Goal: Information Seeking & Learning: Find specific fact

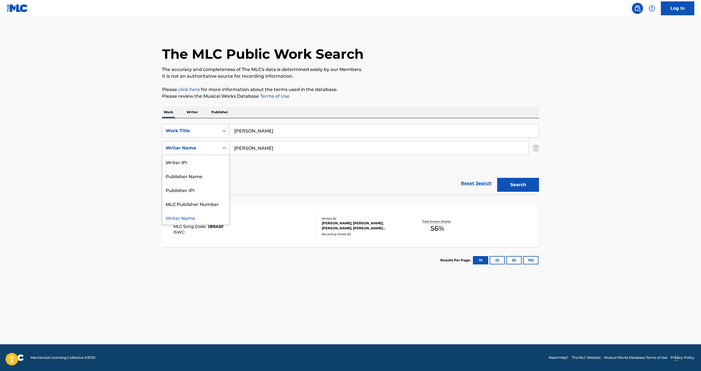
click at [223, 149] on icon "Search Form" at bounding box center [224, 148] width 6 height 6
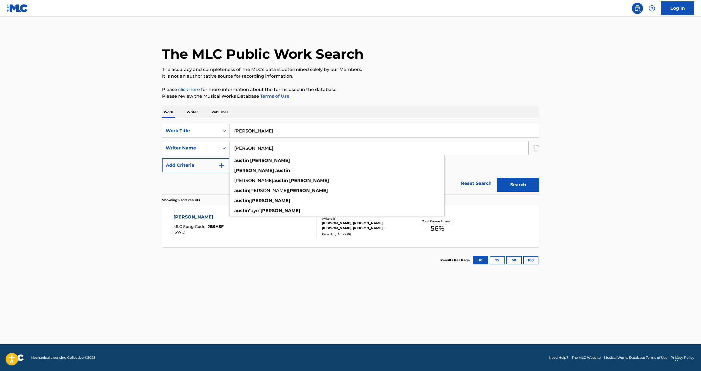
drag, startPoint x: 282, startPoint y: 148, endPoint x: 177, endPoint y: 148, distance: 104.2
click at [177, 148] on div "SearchWithCriteria2043dacf-907f-434c-9742-4a667580af84 Writer Name [PERSON_NAME…" at bounding box center [350, 148] width 377 height 14
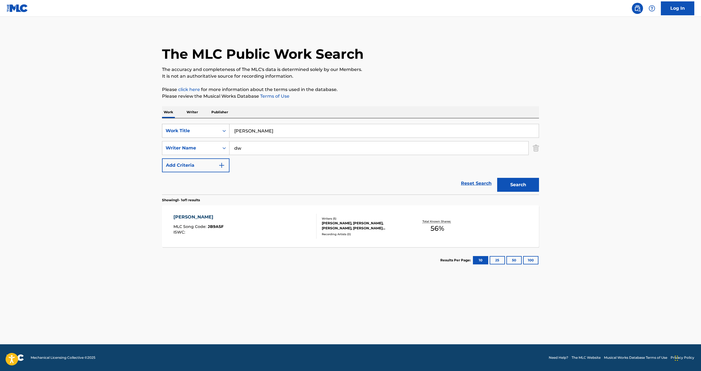
type input "d"
type input "[PERSON_NAME]"
click at [528, 182] on button "Search" at bounding box center [518, 185] width 42 height 14
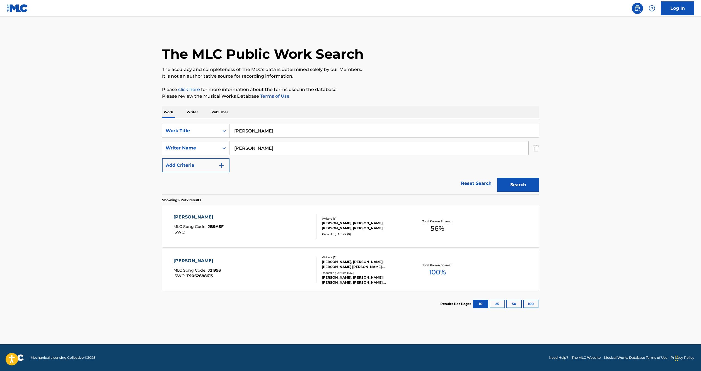
click at [181, 262] on div "[PERSON_NAME]" at bounding box center [196, 261] width 47 height 7
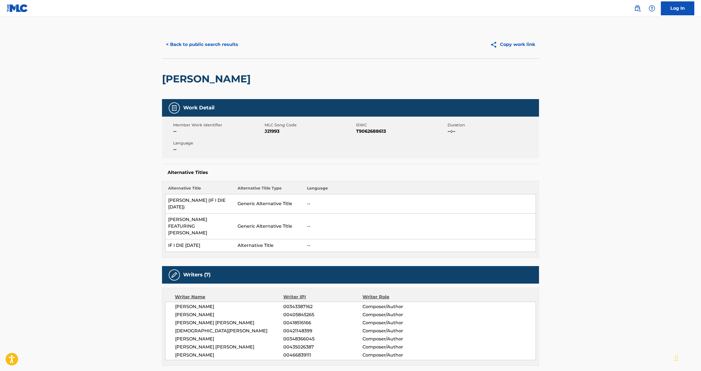
click at [207, 42] on button "< Back to public search results" at bounding box center [202, 45] width 80 height 14
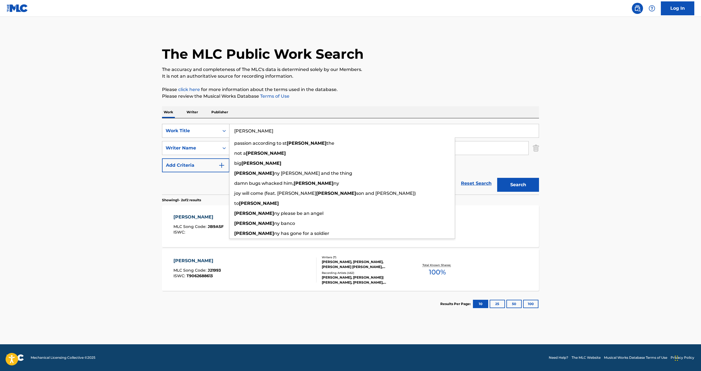
drag, startPoint x: 265, startPoint y: 135, endPoint x: 202, endPoint y: 133, distance: 63.6
click at [202, 133] on div "SearchWithCriteria9b50c6b2-ae99-4eaf-bd1f-22251b5d305c Work Title [PERSON_NAME]…" at bounding box center [350, 131] width 377 height 14
click at [450, 77] on p "It is not an authoritative source for recording information." at bounding box center [350, 76] width 377 height 7
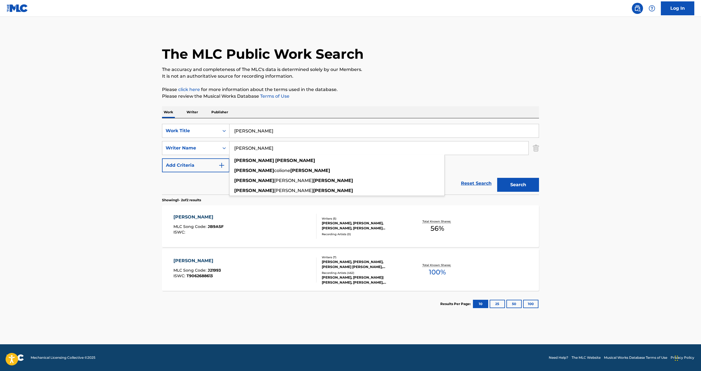
drag, startPoint x: 260, startPoint y: 150, endPoint x: 159, endPoint y: 140, distance: 101.7
click at [159, 140] on div "The MLC Public Work Search The accuracy and completeness of The MLC's data is d…" at bounding box center [350, 174] width 390 height 287
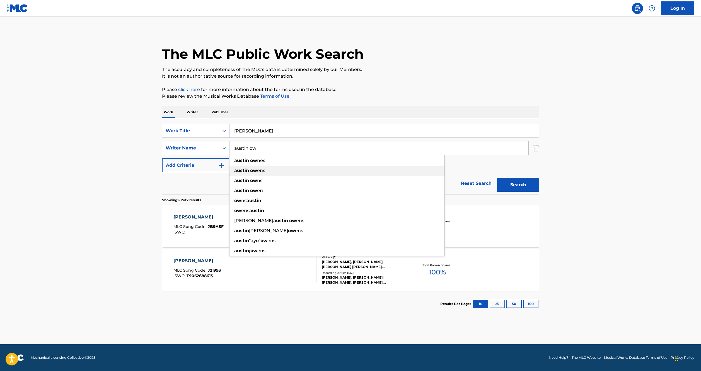
click at [250, 170] on strong "ow" at bounding box center [253, 170] width 7 height 5
type input "[PERSON_NAME]"
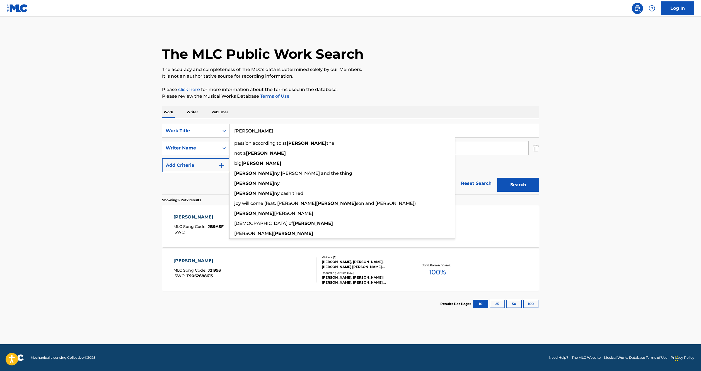
drag, startPoint x: 254, startPoint y: 131, endPoint x: 213, endPoint y: 130, distance: 40.4
click at [213, 130] on div "SearchWithCriteria9b50c6b2-ae99-4eaf-bd1f-22251b5d305c Work Title [PERSON_NAME]…" at bounding box center [350, 131] width 377 height 14
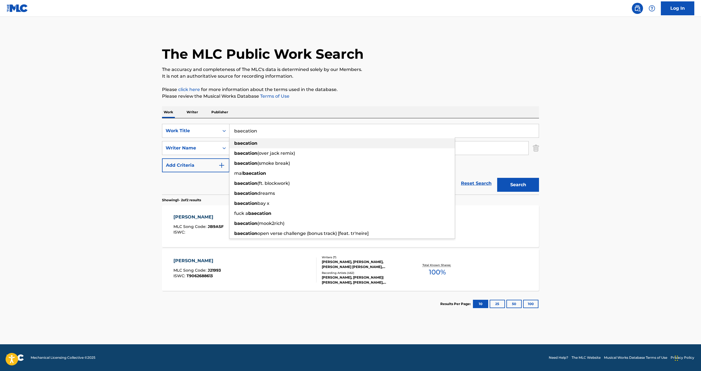
type input "baecation"
click at [275, 142] on div "baecation" at bounding box center [341, 143] width 225 height 10
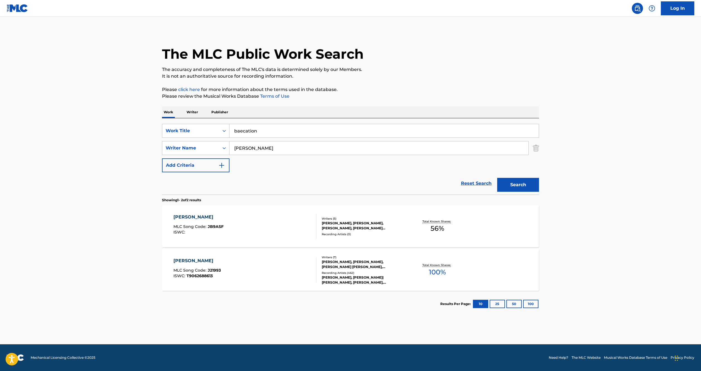
click at [516, 188] on button "Search" at bounding box center [518, 185] width 42 height 14
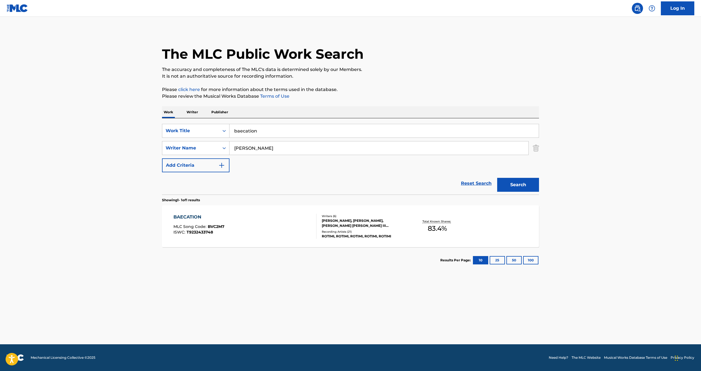
click at [189, 217] on div "BAECATION" at bounding box center [198, 217] width 51 height 7
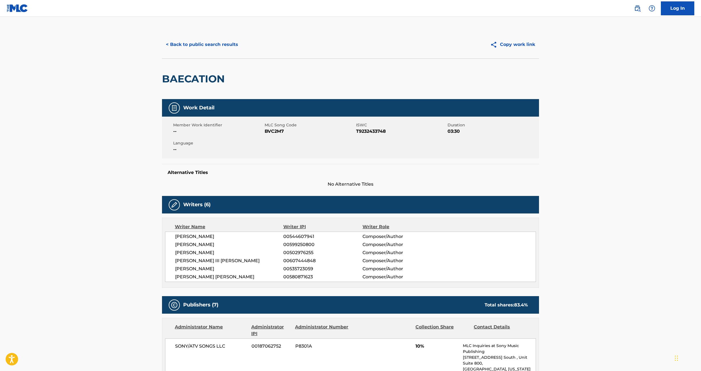
click at [211, 46] on button "< Back to public search results" at bounding box center [202, 45] width 80 height 14
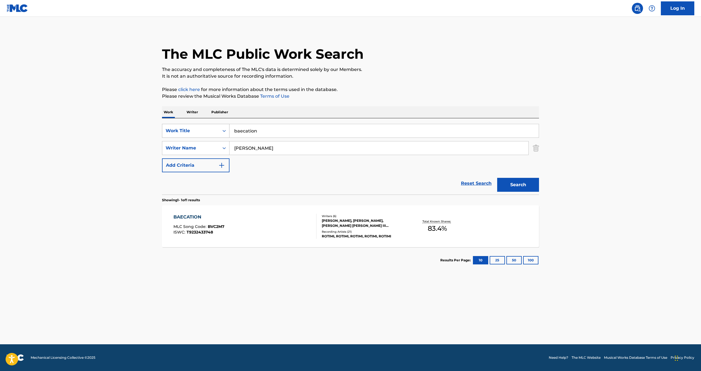
drag, startPoint x: 273, startPoint y: 130, endPoint x: 193, endPoint y: 131, distance: 80.3
click at [193, 131] on div "SearchWithCriteria9b50c6b2-ae99-4eaf-bd1f-22251b5d305c Work Title baecation" at bounding box center [350, 131] width 377 height 14
click at [281, 139] on div "bickenh ead" at bounding box center [341, 143] width 225 height 10
type input "bickenhead"
click at [524, 187] on button "Search" at bounding box center [518, 185] width 42 height 14
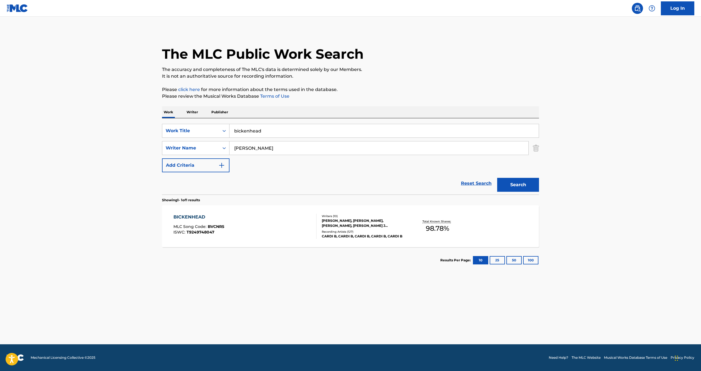
click at [180, 217] on div "BICKENHEAD" at bounding box center [198, 217] width 51 height 7
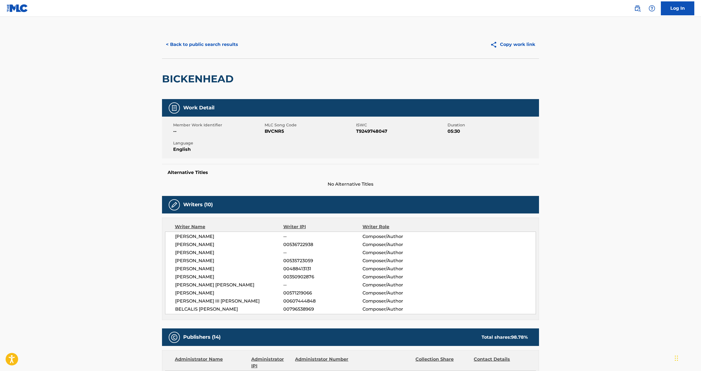
click at [191, 46] on button "< Back to public search results" at bounding box center [202, 45] width 80 height 14
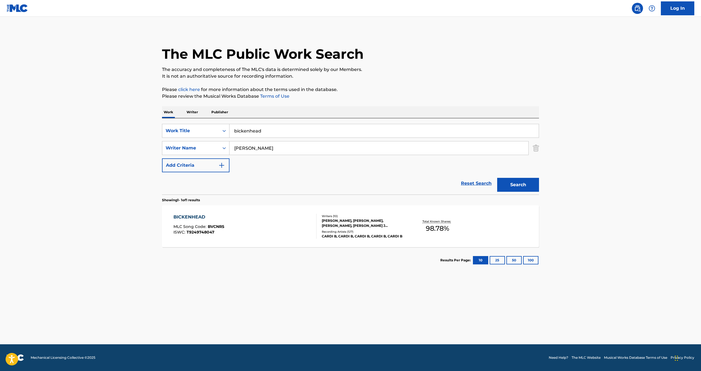
drag, startPoint x: 273, startPoint y: 131, endPoint x: 127, endPoint y: 131, distance: 145.2
click at [127, 131] on main "The MLC Public Work Search The accuracy and completeness of The MLC's data is d…" at bounding box center [350, 181] width 701 height 328
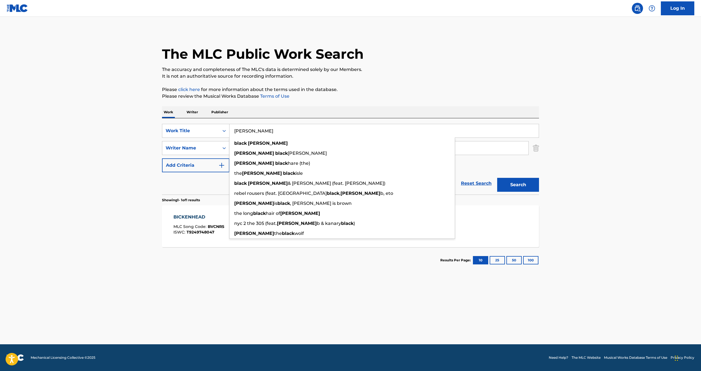
click at [497, 178] on button "Search" at bounding box center [518, 185] width 42 height 14
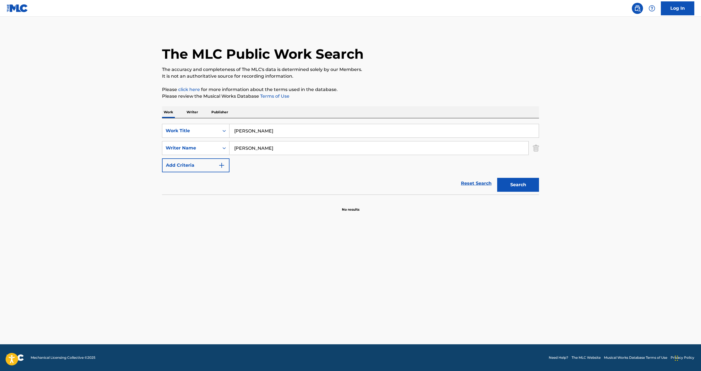
click at [511, 184] on button "Search" at bounding box center [518, 185] width 42 height 14
click at [514, 183] on button "Search" at bounding box center [518, 185] width 42 height 14
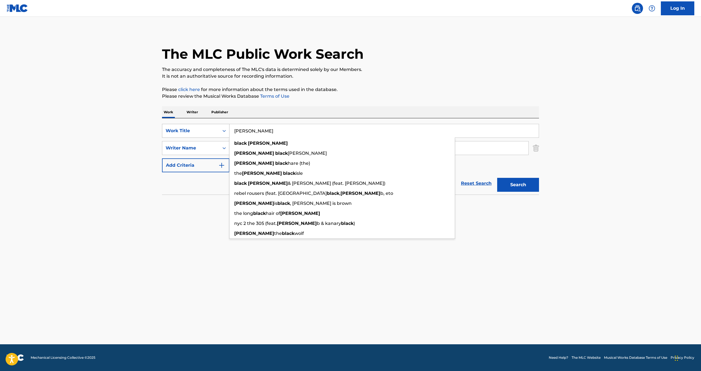
drag, startPoint x: 295, startPoint y: 127, endPoint x: 198, endPoint y: 127, distance: 97.0
click at [198, 127] on div "SearchWithCriteria9b50c6b2-ae99-4eaf-bd1f-22251b5d305c Work Title black [PERSON…" at bounding box center [350, 131] width 377 height 14
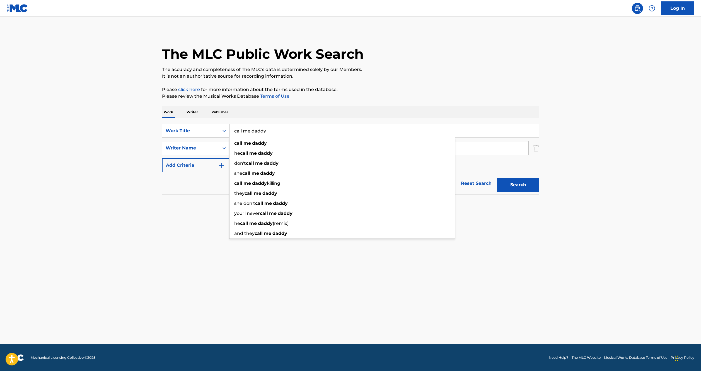
click at [497, 178] on button "Search" at bounding box center [518, 185] width 42 height 14
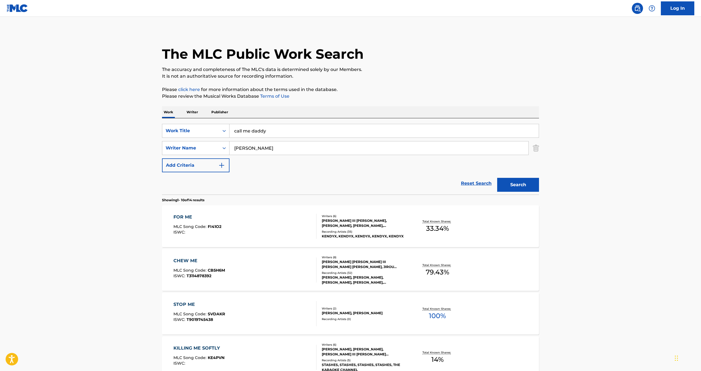
click at [518, 185] on button "Search" at bounding box center [518, 185] width 42 height 14
drag, startPoint x: 269, startPoint y: 130, endPoint x: 166, endPoint y: 131, distance: 103.1
click at [166, 131] on div "SearchWithCriteria9b50c6b2-ae99-4eaf-bd1f-22251b5d305c Work Title call me daddy" at bounding box center [350, 131] width 377 height 14
type input "soon as i get home"
click at [509, 188] on button "Search" at bounding box center [518, 185] width 42 height 14
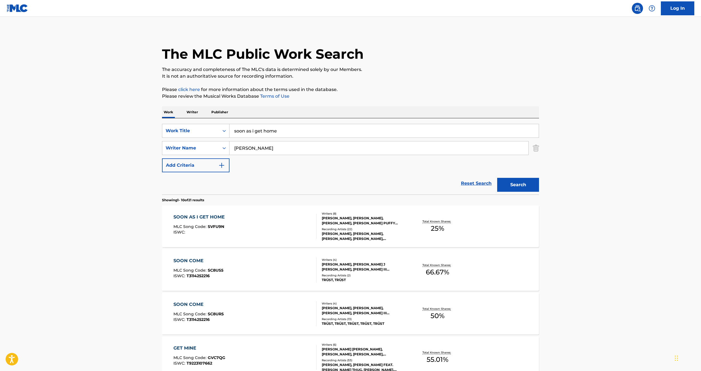
click at [206, 217] on div "SOON AS I GET HOME" at bounding box center [200, 217] width 54 height 7
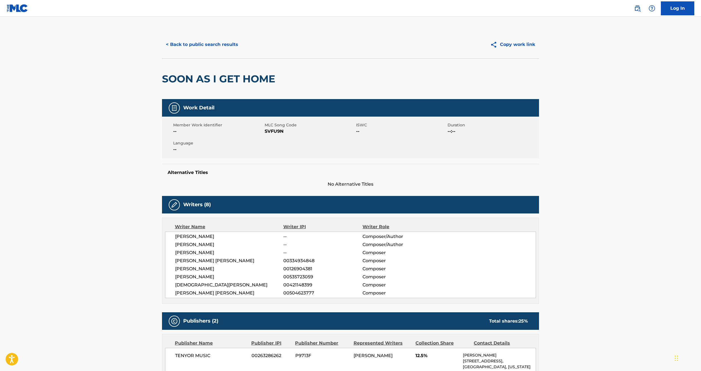
click at [185, 46] on button "< Back to public search results" at bounding box center [202, 45] width 80 height 14
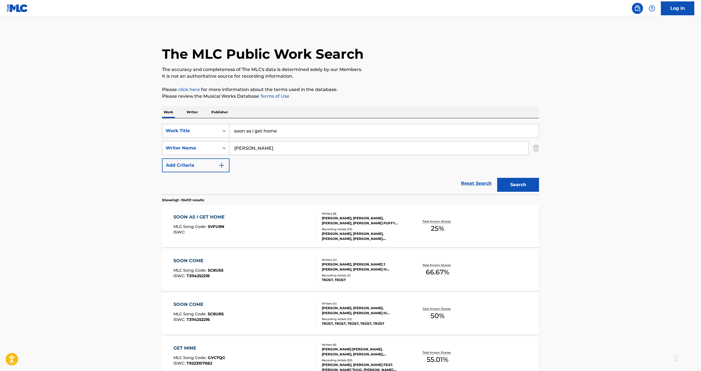
drag, startPoint x: 292, startPoint y: 134, endPoint x: 184, endPoint y: 134, distance: 107.6
click at [184, 134] on div "SearchWithCriteria9b50c6b2-ae99-4eaf-bd1f-22251b5d305c Work Title soon as i get…" at bounding box center [350, 131] width 377 height 14
click at [261, 170] on div "1000 women feat. they." at bounding box center [341, 174] width 225 height 10
type input "1000 women feat. they."
click at [520, 188] on button "Search" at bounding box center [518, 185] width 42 height 14
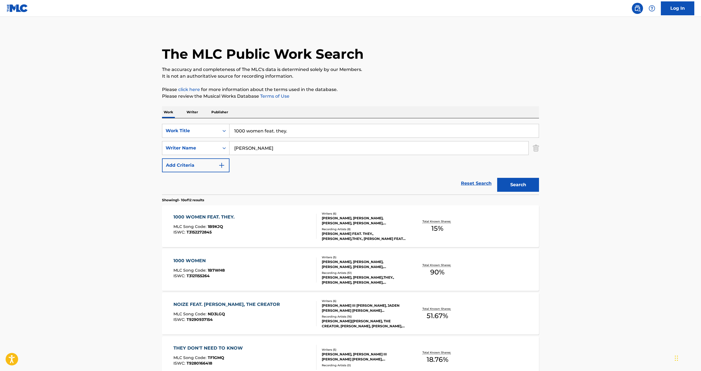
click at [188, 218] on div "1000 WOMEN FEAT. THEY." at bounding box center [205, 217] width 64 height 7
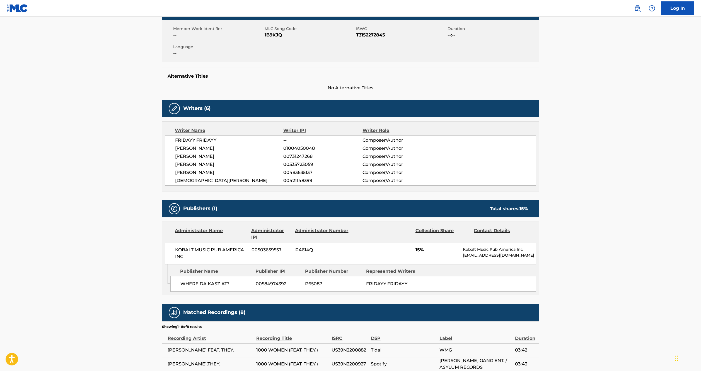
scroll to position [217, 0]
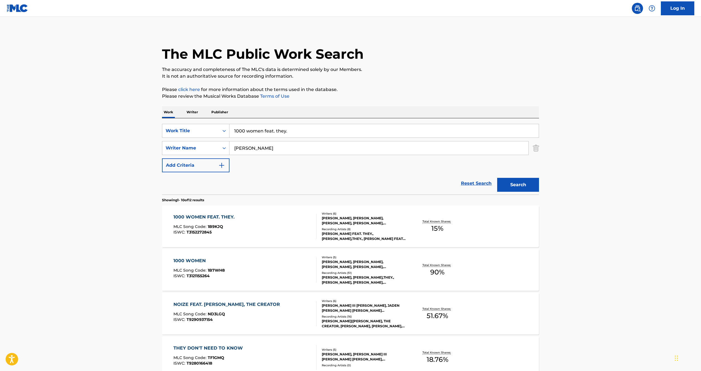
click at [190, 260] on div "1000 WOMEN" at bounding box center [198, 261] width 51 height 7
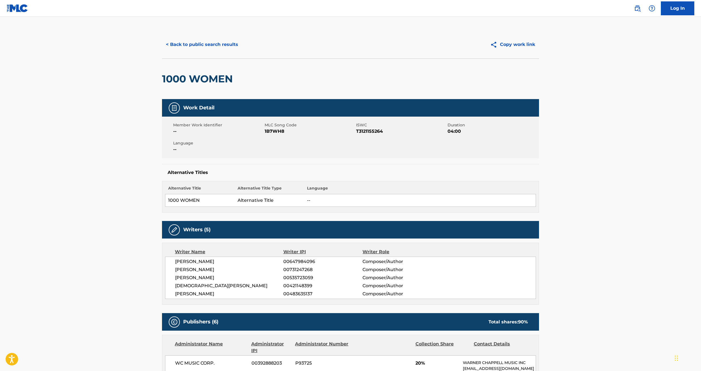
click at [202, 40] on button "< Back to public search results" at bounding box center [202, 45] width 80 height 14
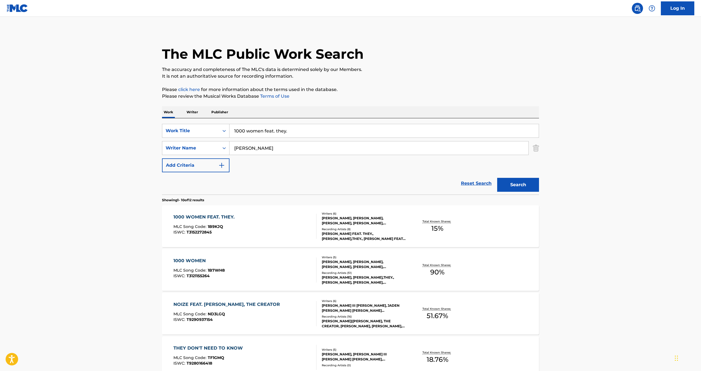
drag, startPoint x: 289, startPoint y: 132, endPoint x: 109, endPoint y: 132, distance: 180.3
click at [109, 132] on main "The MLC Public Work Search The accuracy and completeness of The MLC's data is d…" at bounding box center [350, 345] width 701 height 656
type input "11:11"
click at [497, 178] on button "Search" at bounding box center [518, 185] width 42 height 14
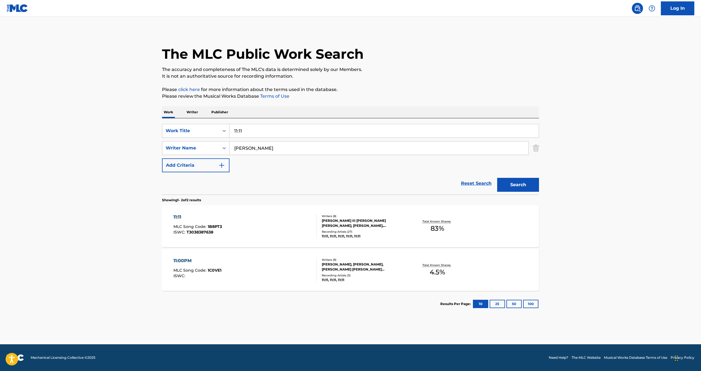
click at [180, 216] on div "11:11" at bounding box center [197, 217] width 48 height 7
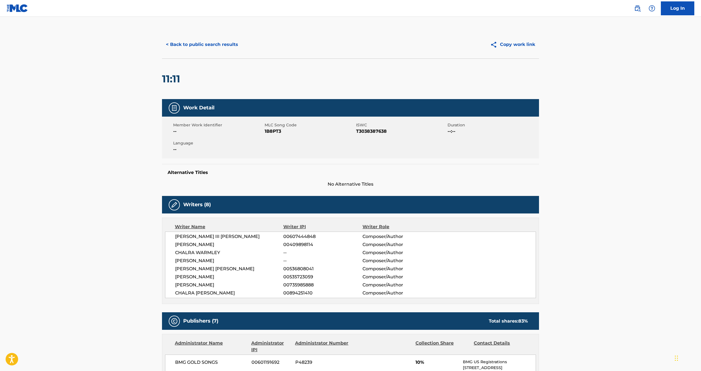
click at [200, 44] on button "< Back to public search results" at bounding box center [202, 45] width 80 height 14
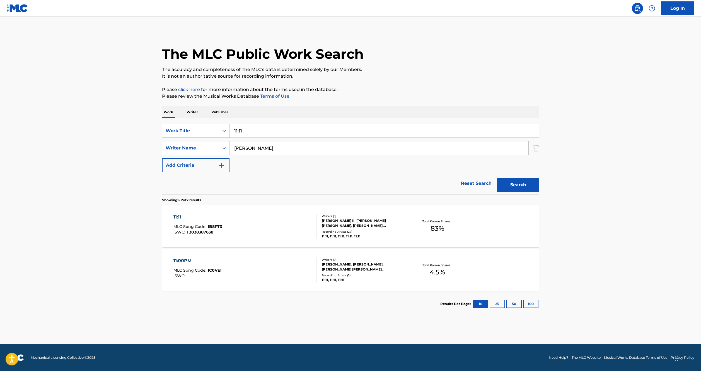
drag, startPoint x: 262, startPoint y: 135, endPoint x: 193, endPoint y: 133, distance: 69.4
click at [193, 133] on div "SearchWithCriteria9b50c6b2-ae99-4eaf-bd1f-22251b5d305c Work Title 11:11" at bounding box center [350, 131] width 377 height 14
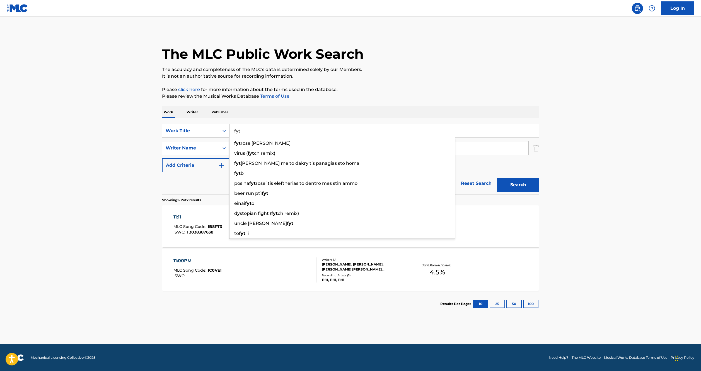
type input "fyt"
click at [497, 178] on button "Search" at bounding box center [518, 185] width 42 height 14
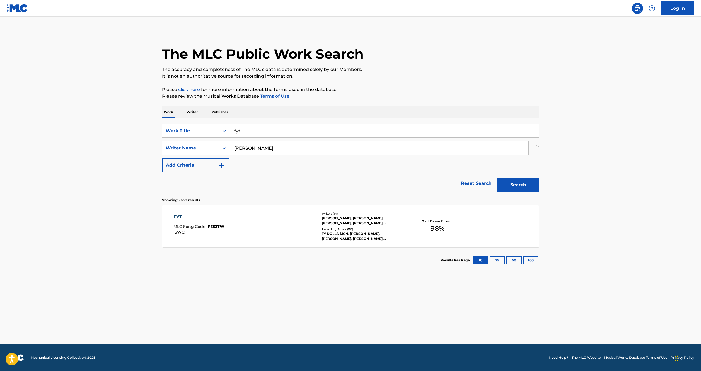
click at [177, 217] on div "FYT" at bounding box center [198, 217] width 51 height 7
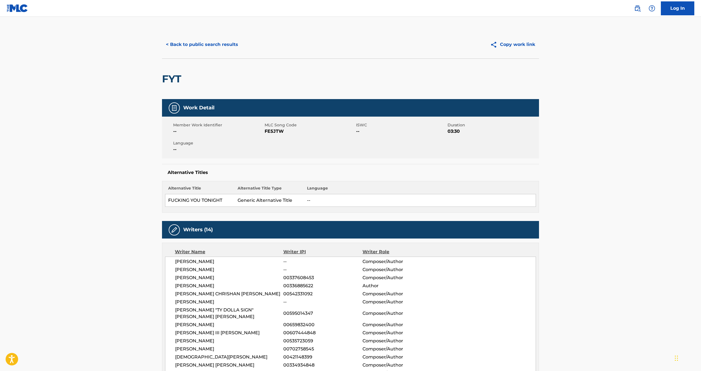
click at [196, 45] on button "< Back to public search results" at bounding box center [202, 45] width 80 height 14
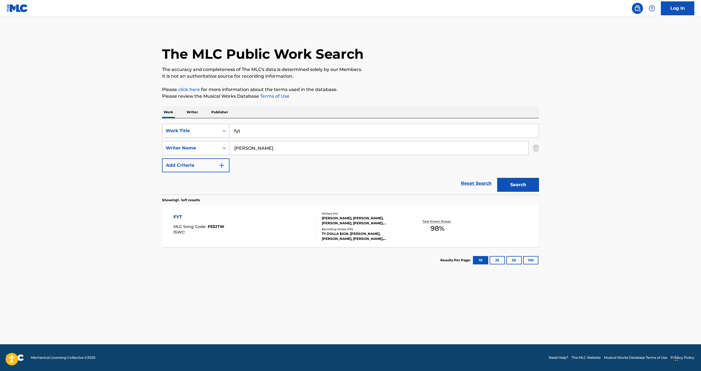
click at [209, 130] on div "SearchWithCriteria9b50c6b2-ae99-4eaf-bd1f-22251b5d305c Work Title fyt" at bounding box center [350, 131] width 377 height 14
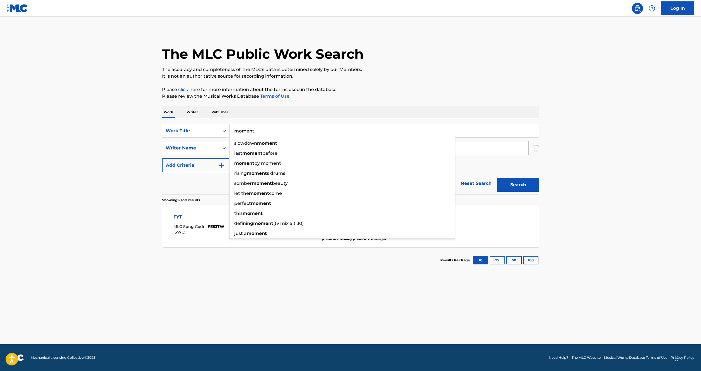
type input "moment"
click at [497, 178] on button "Search" at bounding box center [518, 185] width 42 height 14
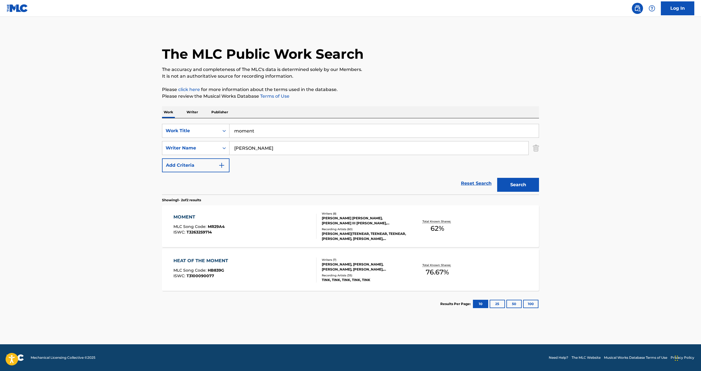
click at [180, 218] on div "MOMENT" at bounding box center [198, 217] width 51 height 7
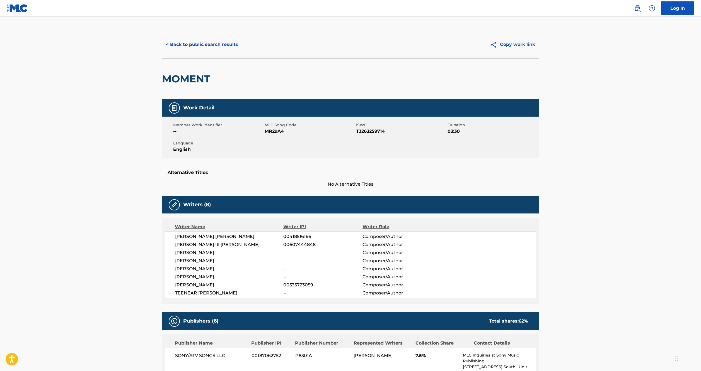
click at [206, 44] on button "< Back to public search results" at bounding box center [202, 45] width 80 height 14
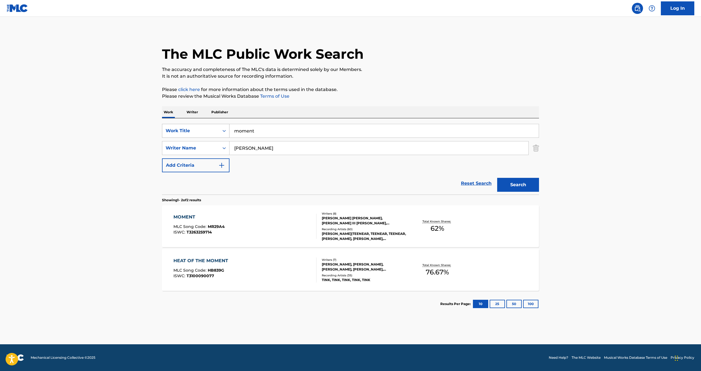
drag, startPoint x: 255, startPoint y: 129, endPoint x: 192, endPoint y: 129, distance: 62.7
click at [192, 129] on div "SearchWithCriteria9b50c6b2-ae99-4eaf-bd1f-22251b5d305c Work Title moment" at bounding box center [350, 131] width 377 height 14
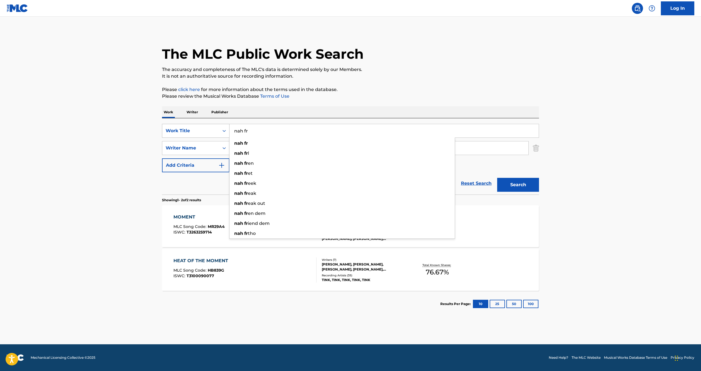
type input "nah fr"
click at [497, 178] on button "Search" at bounding box center [518, 185] width 42 height 14
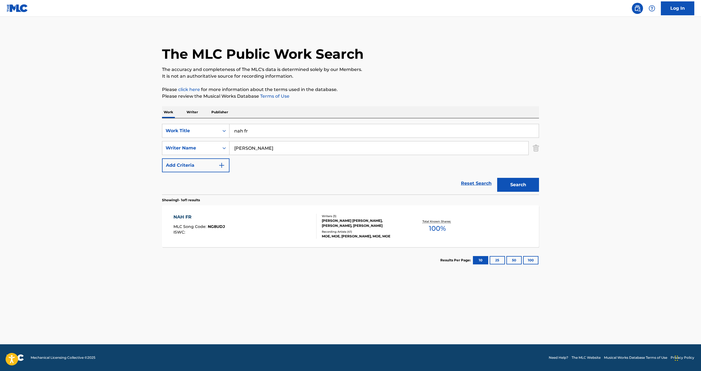
click at [184, 219] on div "NAH FR" at bounding box center [199, 217] width 52 height 7
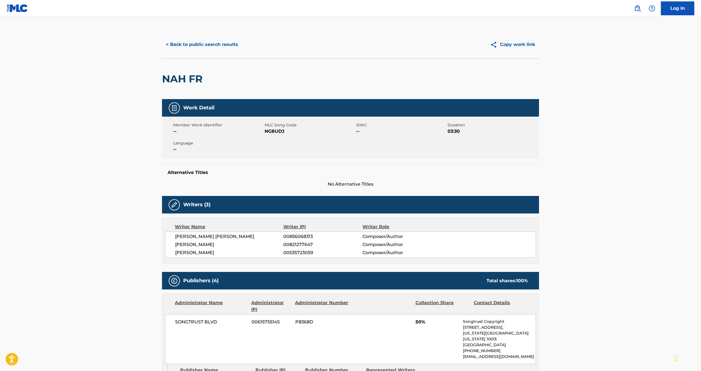
click at [206, 41] on button "< Back to public search results" at bounding box center [202, 45] width 80 height 14
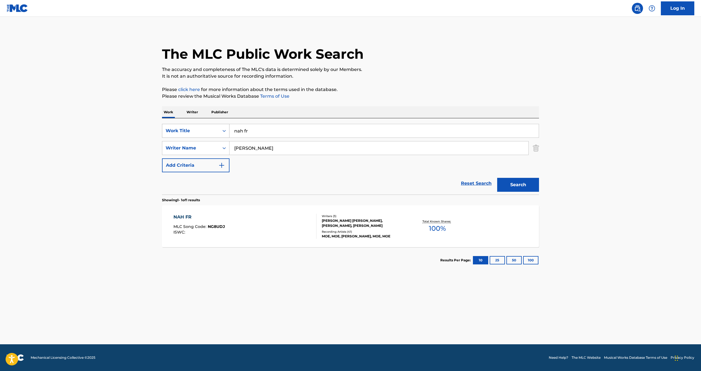
drag, startPoint x: 251, startPoint y: 129, endPoint x: 169, endPoint y: 129, distance: 81.6
click at [169, 129] on div "SearchWithCriteria9b50c6b2-ae99-4eaf-bd1f-22251b5d305c Work Title nah fr" at bounding box center [350, 131] width 377 height 14
type input "oooh triflin"
click at [510, 184] on button "Search" at bounding box center [518, 185] width 42 height 14
click at [196, 218] on div "OOOH TRIFLIN" at bounding box center [198, 217] width 50 height 7
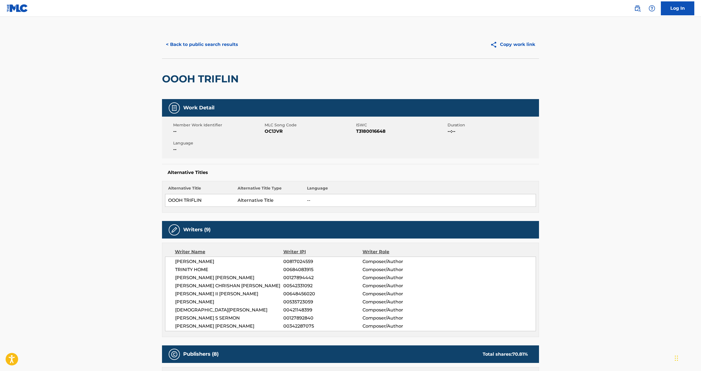
click at [205, 40] on button "< Back to public search results" at bounding box center [202, 45] width 80 height 14
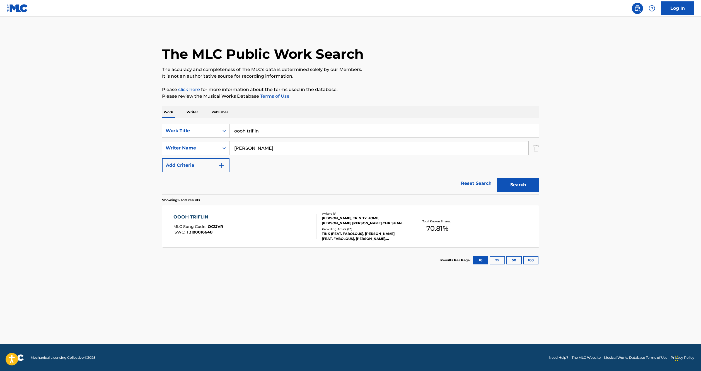
drag, startPoint x: 260, startPoint y: 133, endPoint x: 172, endPoint y: 135, distance: 88.1
click at [172, 135] on div "SearchWithCriteria9b50c6b2-ae99-4eaf-bd1f-22251b5d305c Work Title oooh triflin" at bounding box center [350, 131] width 377 height 14
type input "back on my shit"
click at [516, 190] on button "Search" at bounding box center [518, 185] width 42 height 14
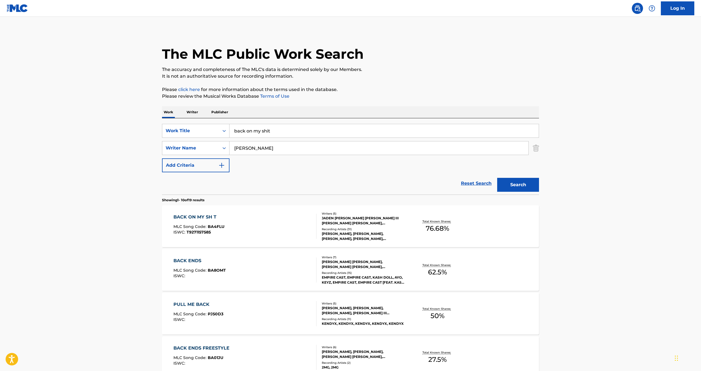
click at [192, 214] on div "BACK ON MY SH T" at bounding box center [198, 217] width 51 height 7
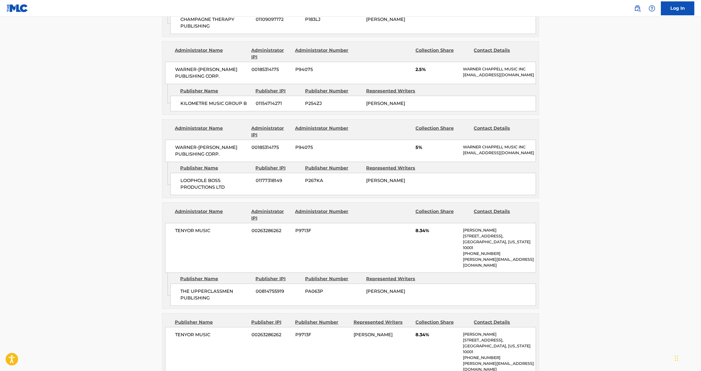
scroll to position [585, 0]
